Goal: Find specific page/section: Find specific page/section

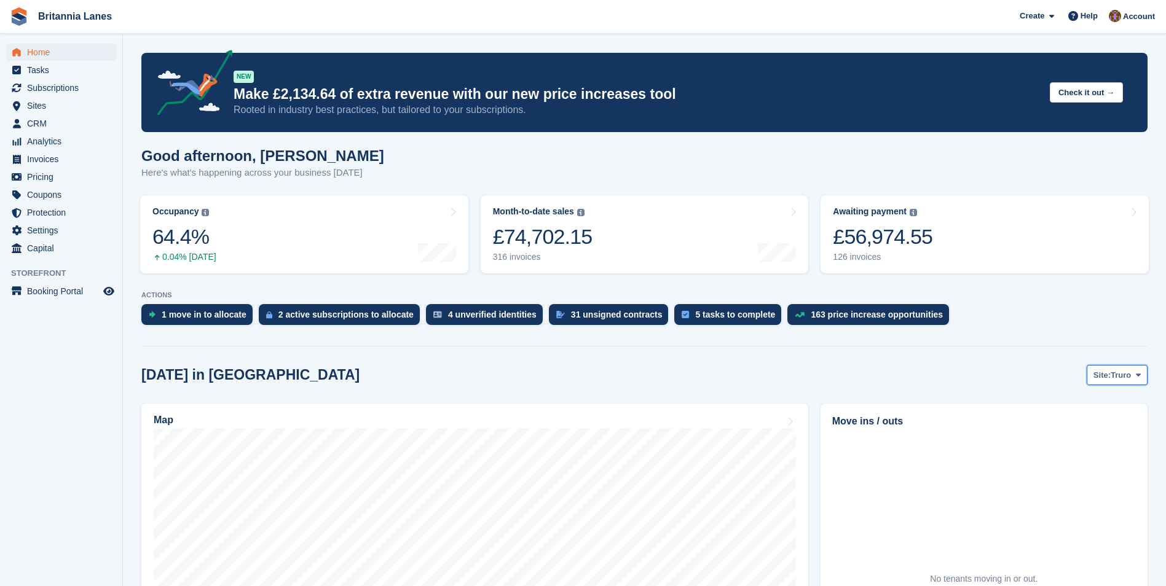
click at [1129, 375] on span "Truro" at bounding box center [1120, 375] width 20 height 12
click at [1067, 449] on link "[GEOGRAPHIC_DATA]" at bounding box center [1086, 449] width 111 height 22
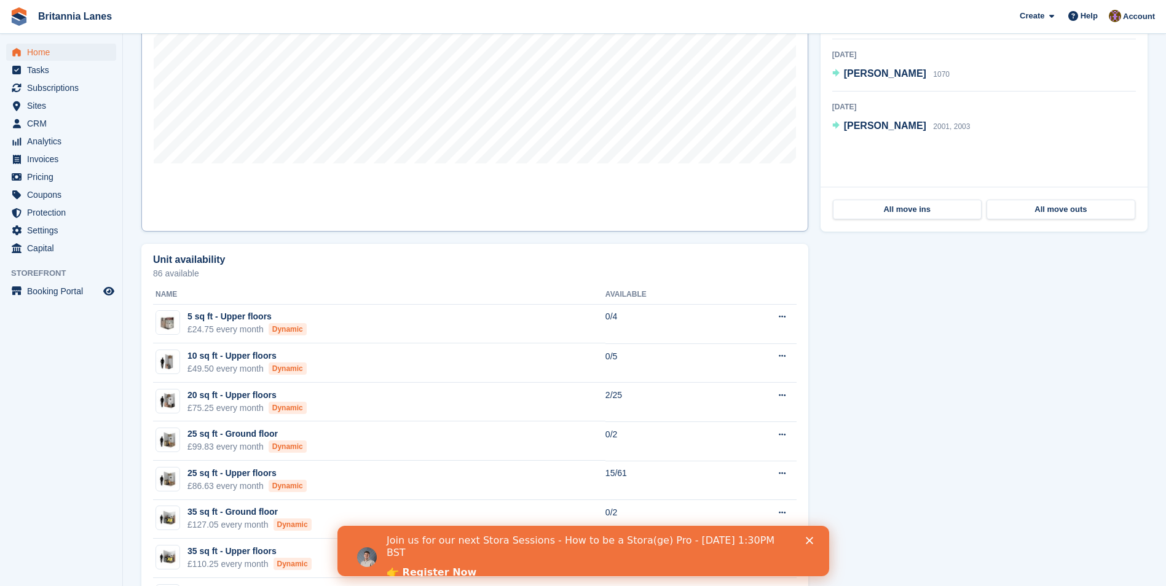
scroll to position [184, 0]
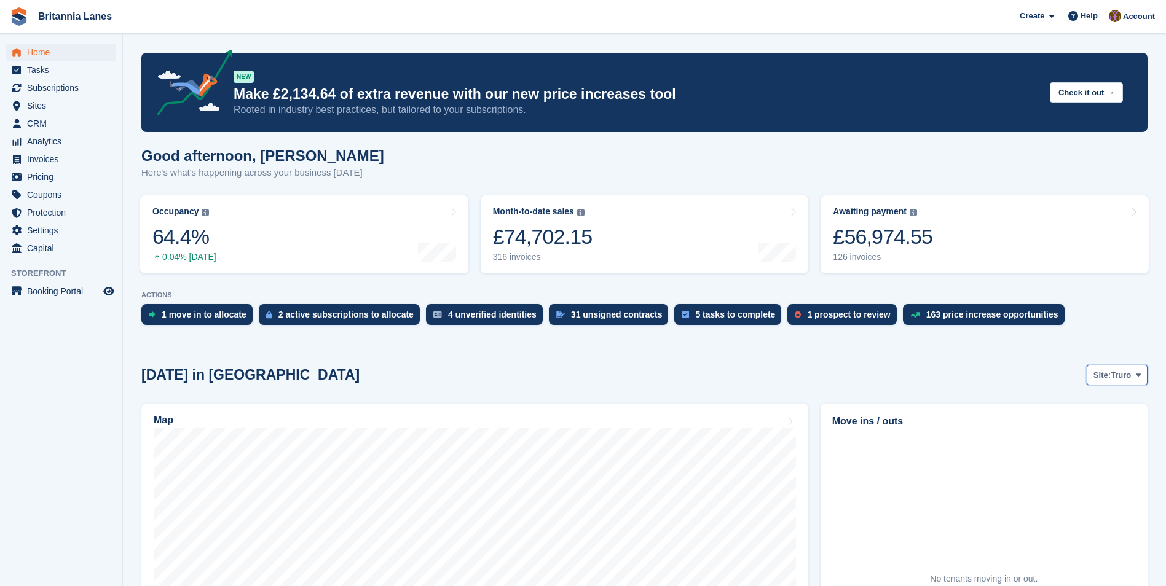
click at [1126, 378] on span "Truro" at bounding box center [1120, 375] width 20 height 12
click at [1070, 444] on link "[GEOGRAPHIC_DATA]" at bounding box center [1086, 449] width 111 height 22
